Goal: Information Seeking & Learning: Learn about a topic

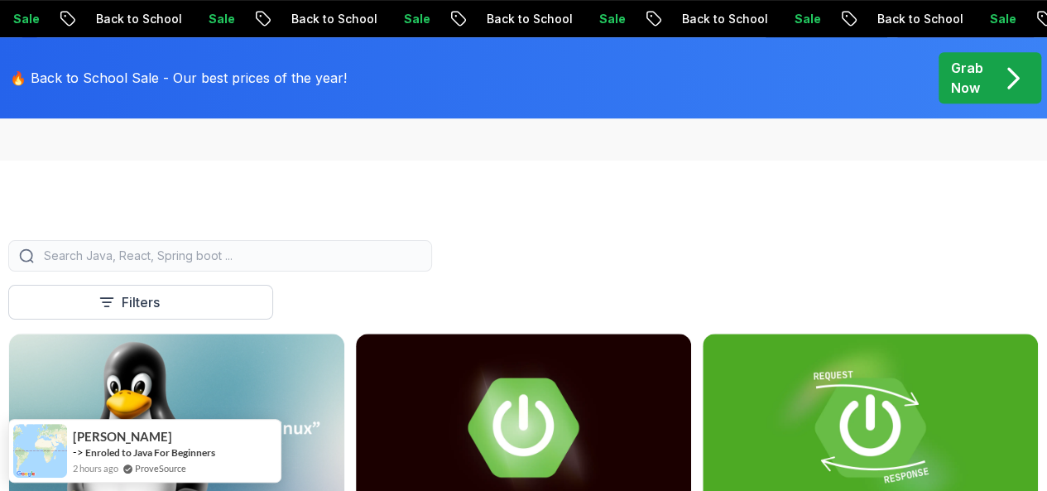
scroll to position [298, 0]
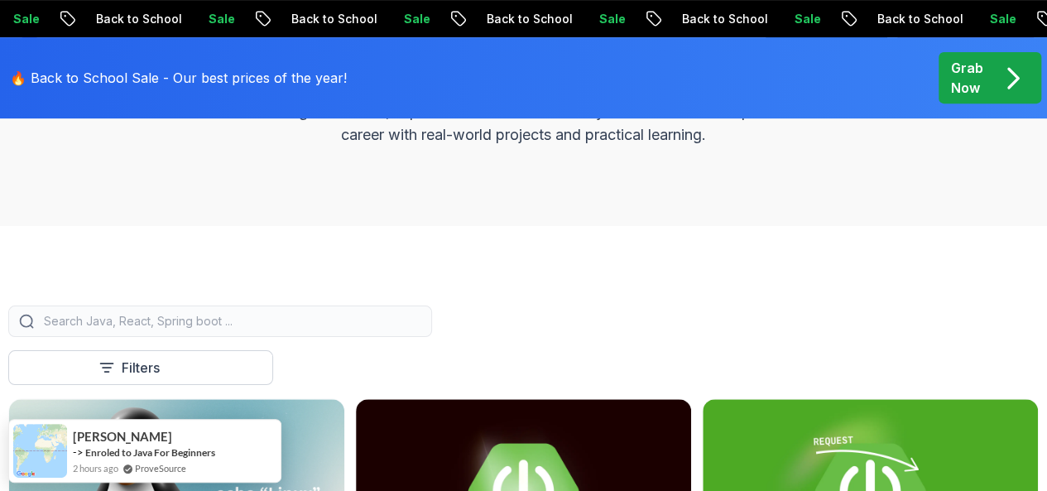
click at [421, 330] on input "search" at bounding box center [231, 321] width 381 height 17
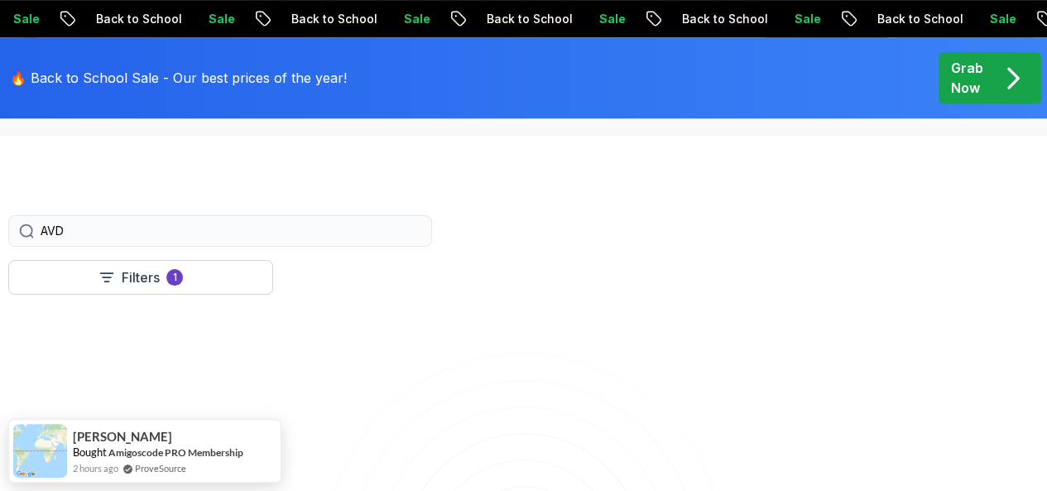
scroll to position [397, 0]
click at [356, 228] on input "AVD" at bounding box center [231, 222] width 381 height 17
type input "A"
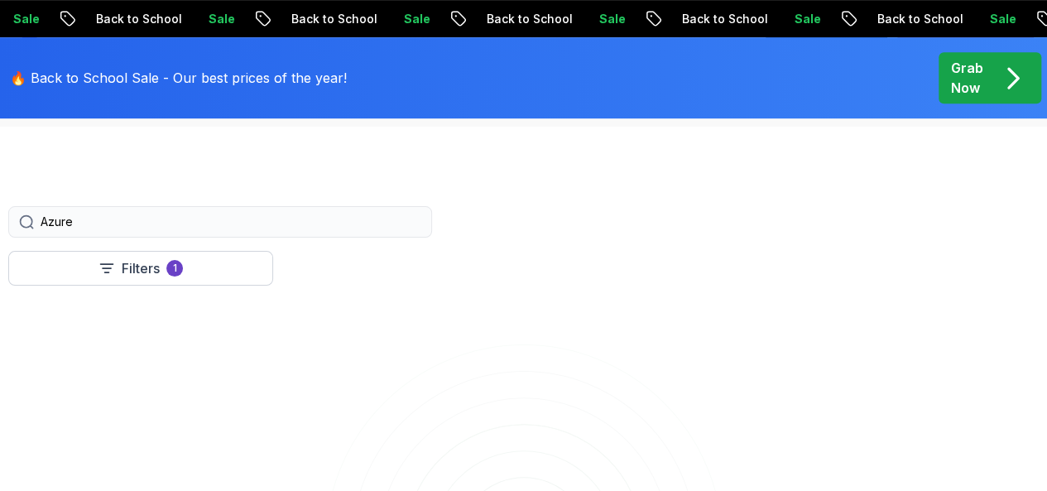
type input "Azure"
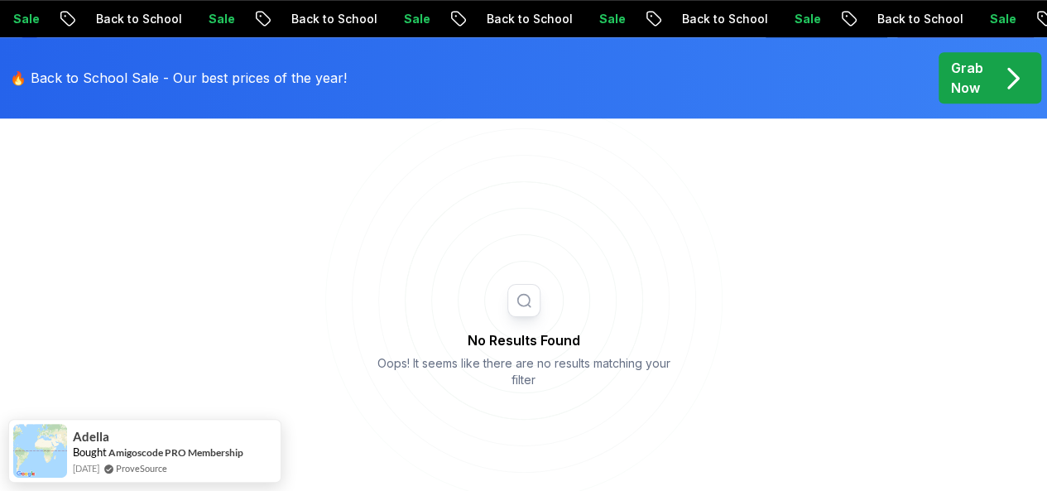
scroll to position [717, 0]
